Goal: Task Accomplishment & Management: Use online tool/utility

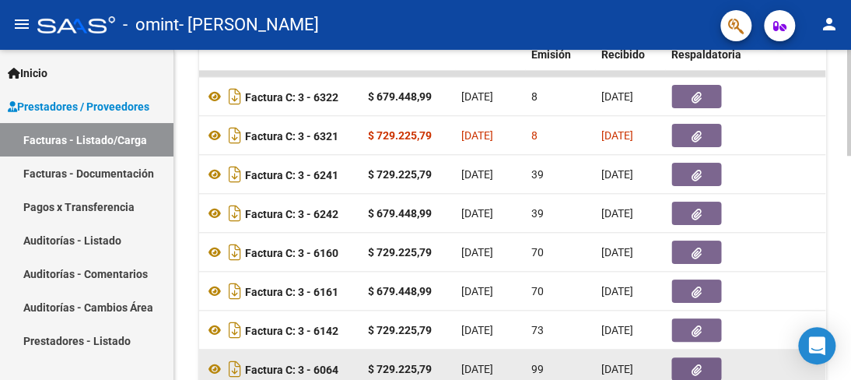
scroll to position [468, 0]
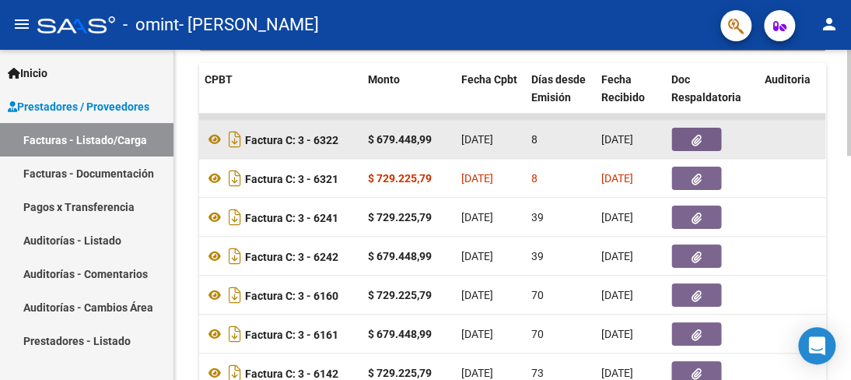
click at [450, 139] on datatable-body-cell "$ 679.448,99" at bounding box center [408, 139] width 93 height 38
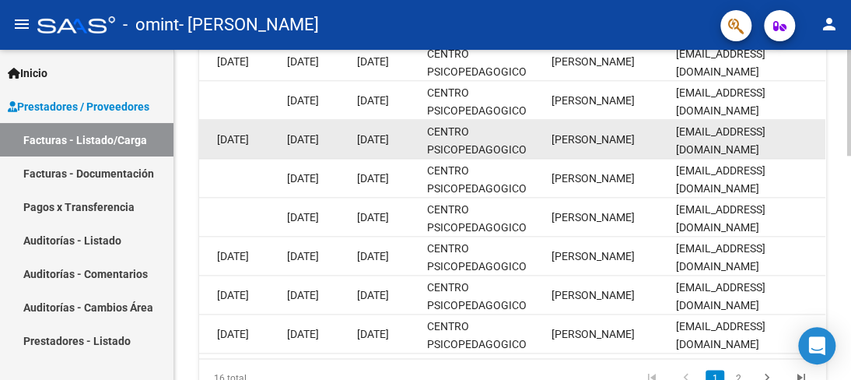
scroll to position [701, 0]
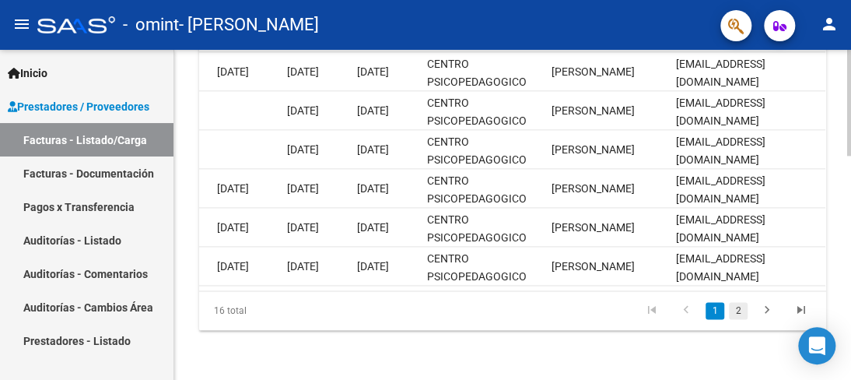
click at [740, 309] on link "2" at bounding box center [738, 310] width 19 height 17
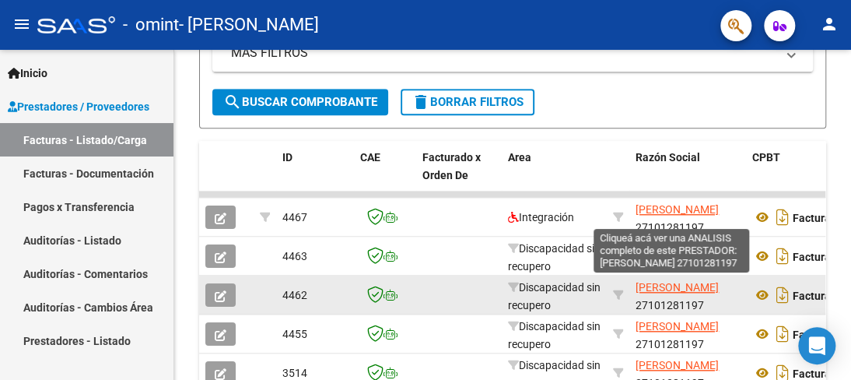
scroll to position [19, 0]
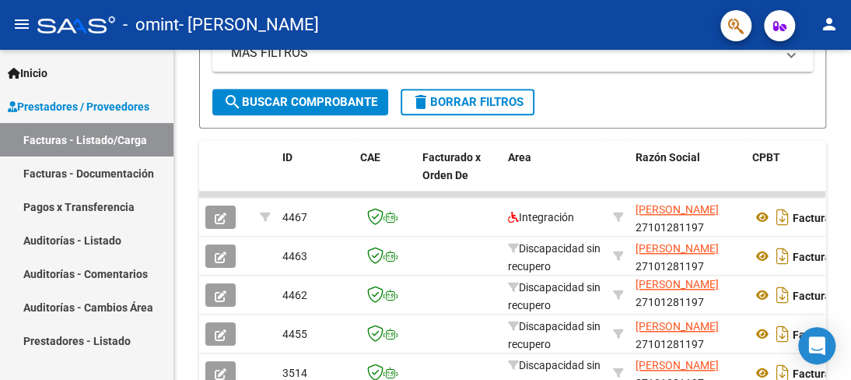
click at [60, 173] on link "Facturas - Documentación" at bounding box center [87, 172] width 174 height 33
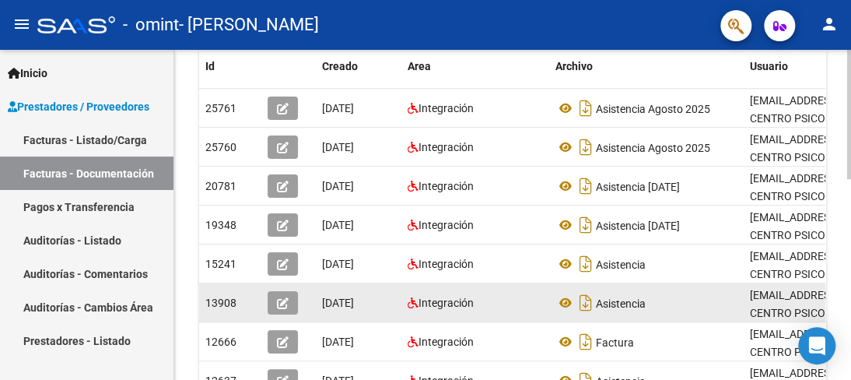
scroll to position [234, 0]
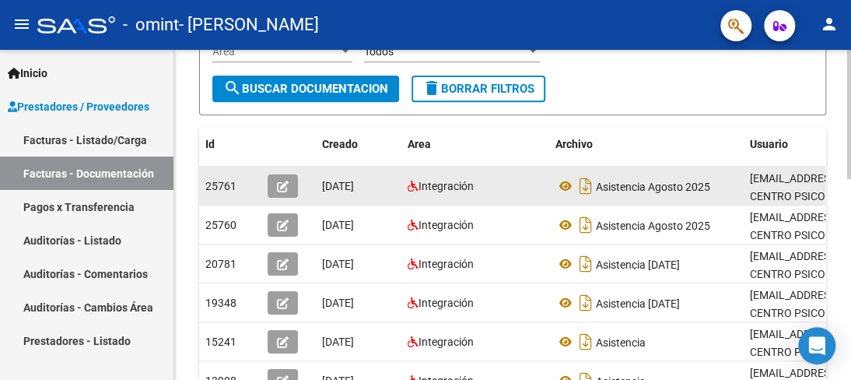
click at [710, 199] on datatable-body-cell "Asistencia Agosto 2025" at bounding box center [646, 186] width 195 height 38
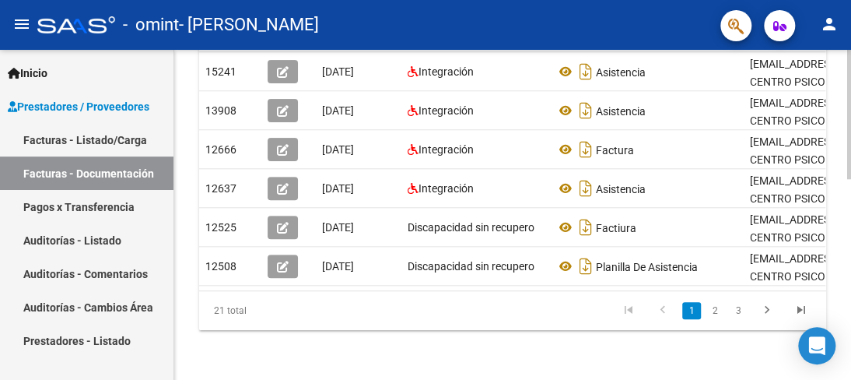
scroll to position [0, 0]
click at [69, 206] on link "Pagos x Transferencia" at bounding box center [87, 206] width 174 height 33
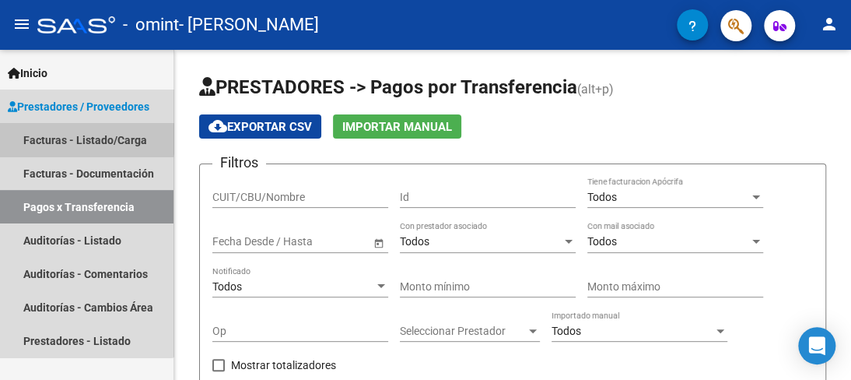
click at [44, 138] on link "Facturas - Listado/Carga" at bounding box center [87, 139] width 174 height 33
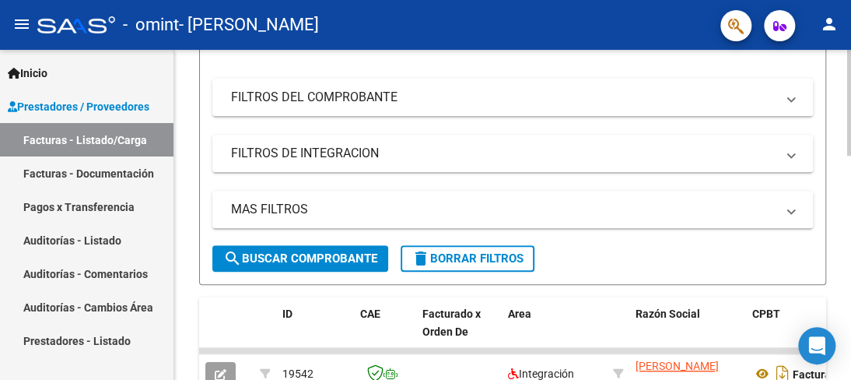
scroll to position [311, 0]
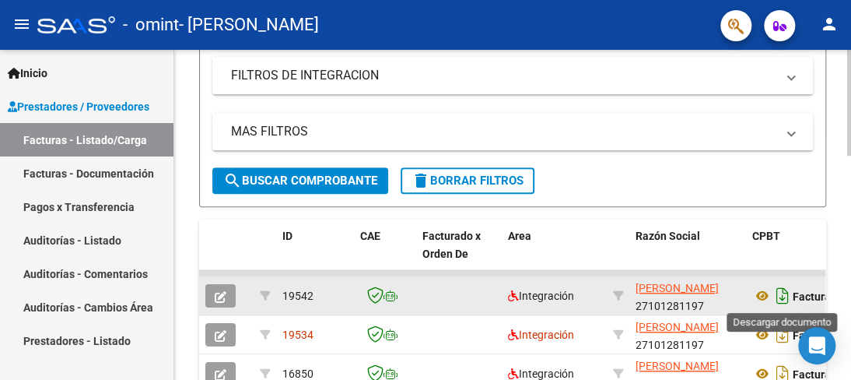
click at [784, 293] on icon "Descargar documento" at bounding box center [783, 295] width 20 height 25
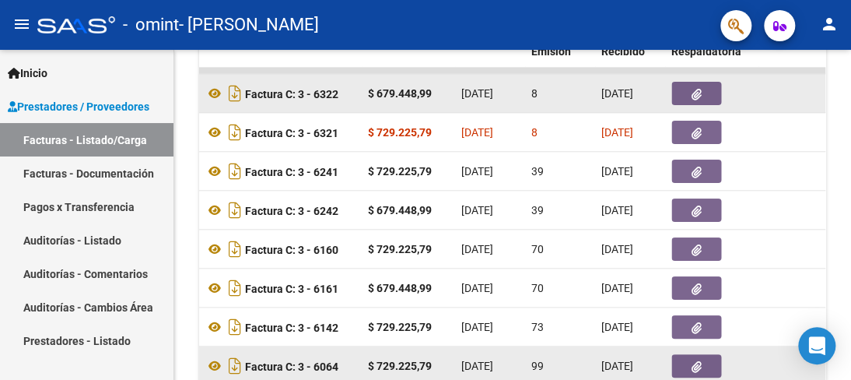
scroll to position [468, 0]
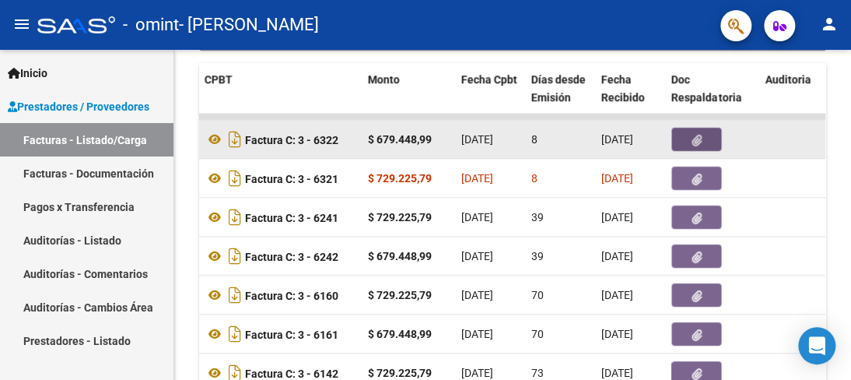
click at [696, 139] on icon "button" at bounding box center [697, 141] width 10 height 12
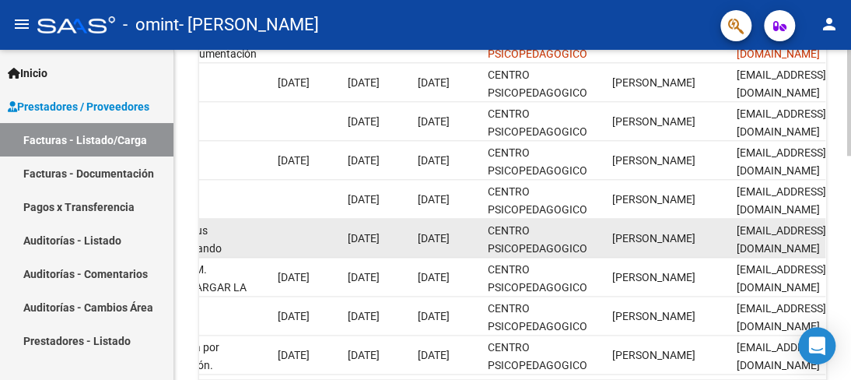
scroll to position [623, 0]
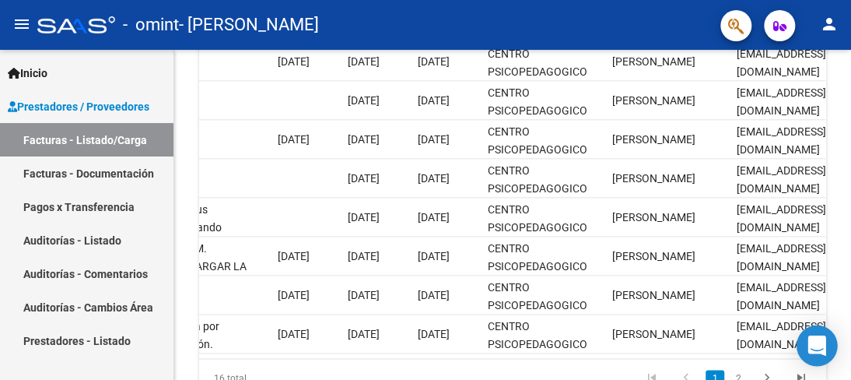
click at [804, 362] on body "menu - omint - [PERSON_NAME] person Inicio Instructivos Contacto OS Prestadores…" at bounding box center [425, 190] width 851 height 380
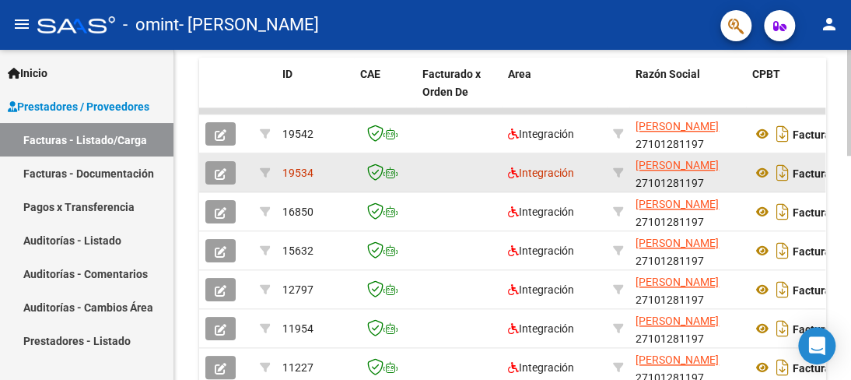
scroll to position [468, 0]
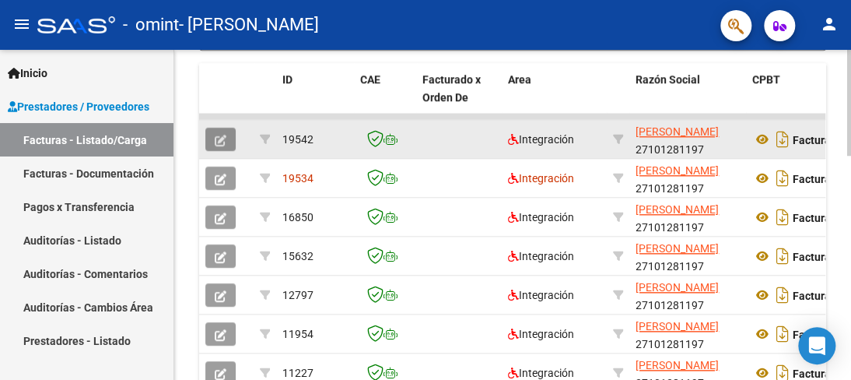
click at [218, 135] on icon "button" at bounding box center [221, 141] width 12 height 12
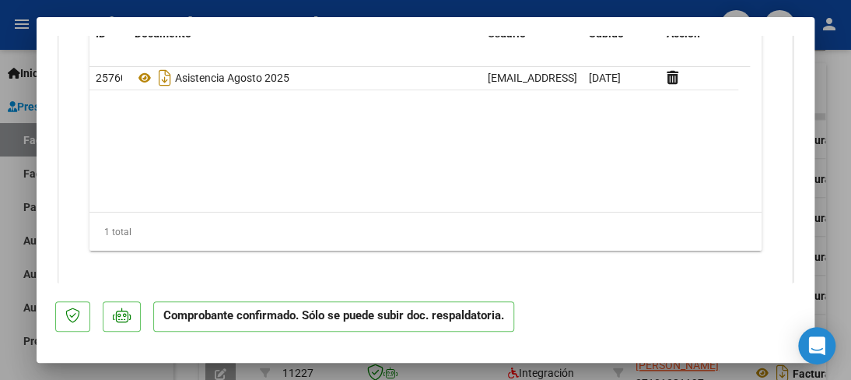
scroll to position [2064, 0]
